Goal: Transaction & Acquisition: Purchase product/service

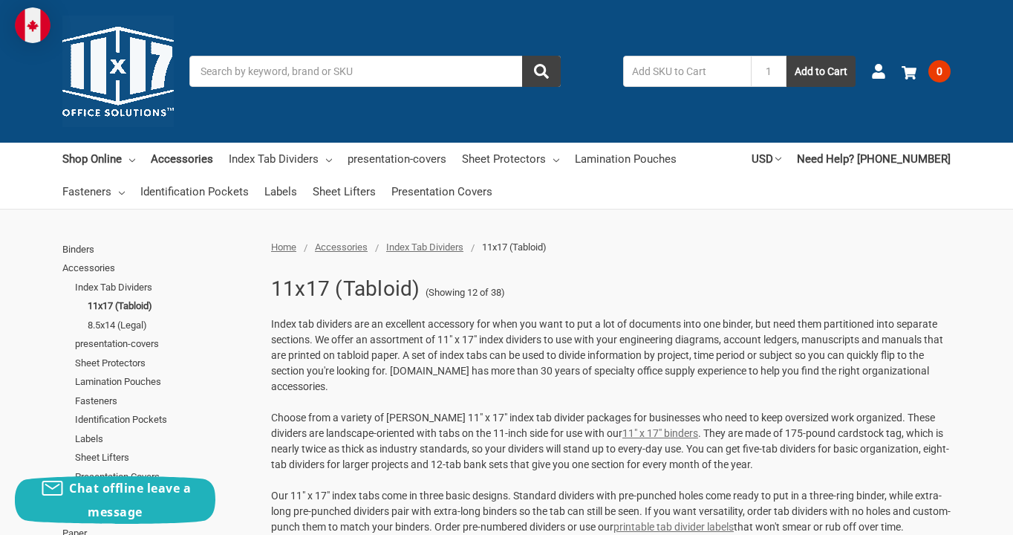
click at [214, 72] on input "Search" at bounding box center [374, 71] width 371 height 31
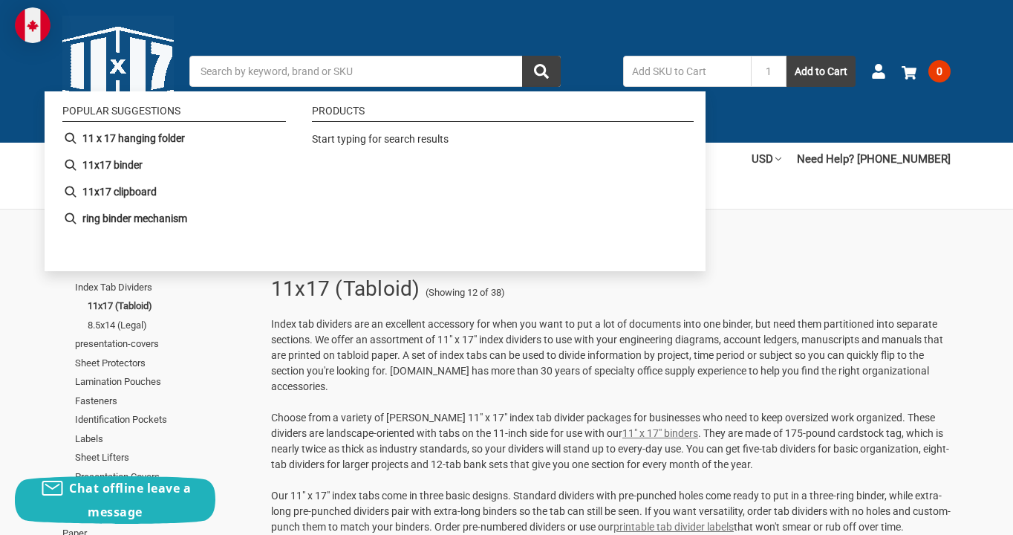
click at [214, 74] on input "Search" at bounding box center [374, 71] width 371 height 31
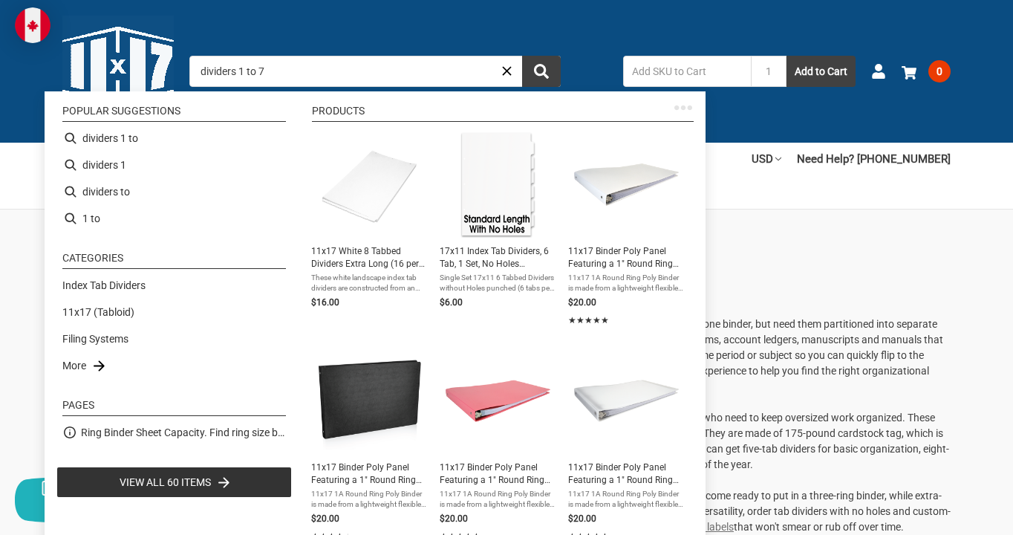
type input "dividers 1 to 75"
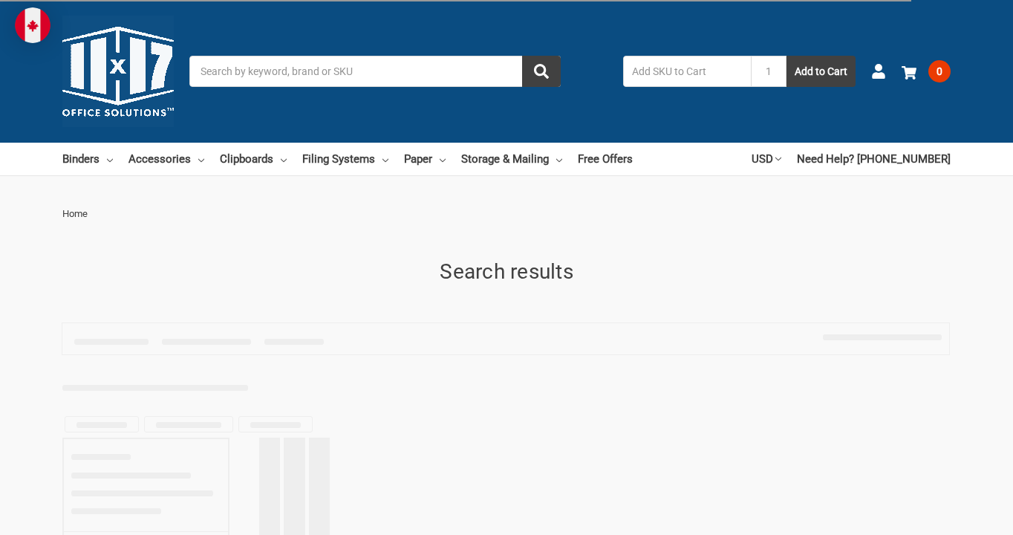
type input "dividers 1 to 75"
